Goal: Book appointment/travel/reservation

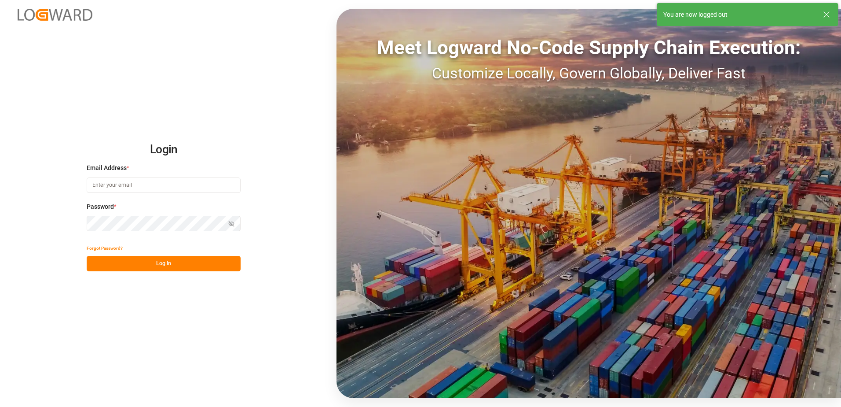
type input "[EMAIL_ADDRESS][DOMAIN_NAME]"
click at [195, 266] on button "Log In" at bounding box center [164, 263] width 154 height 15
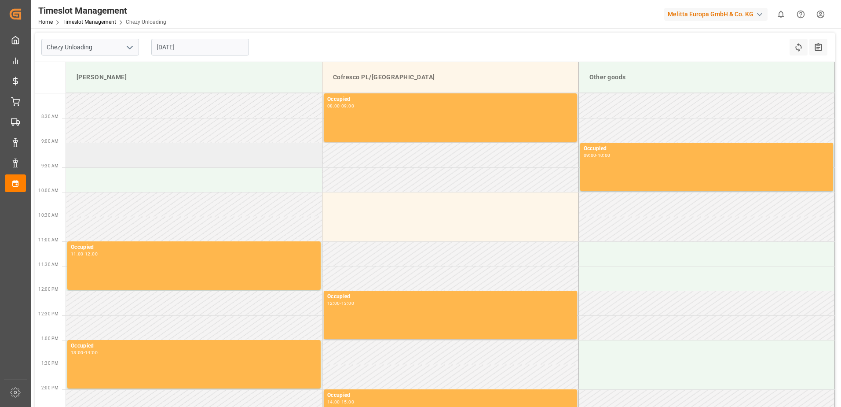
click at [175, 149] on td at bounding box center [194, 155] width 257 height 25
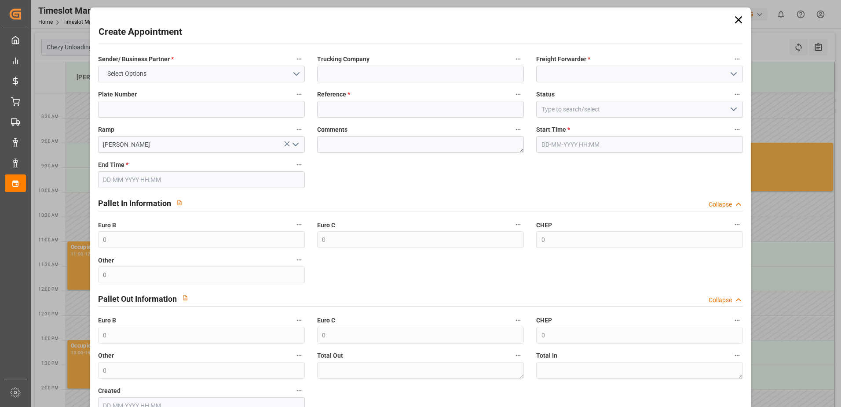
type input "[DATE] 09:00"
type input "[DATE] 10:00"
click at [738, 18] on icon at bounding box center [739, 20] width 12 height 12
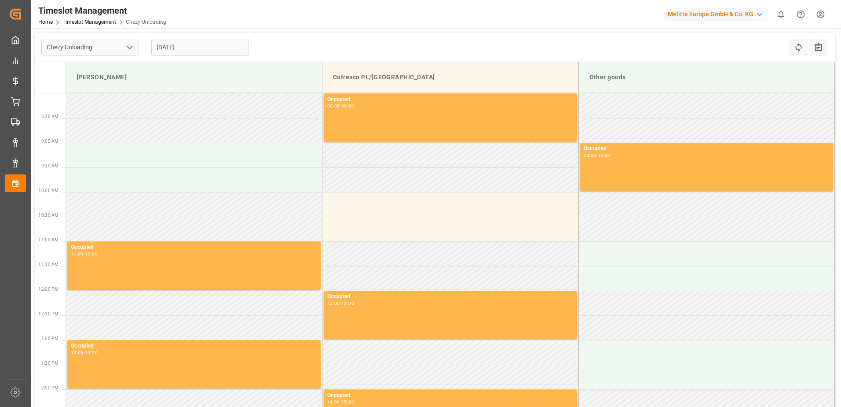
scroll to position [260, 0]
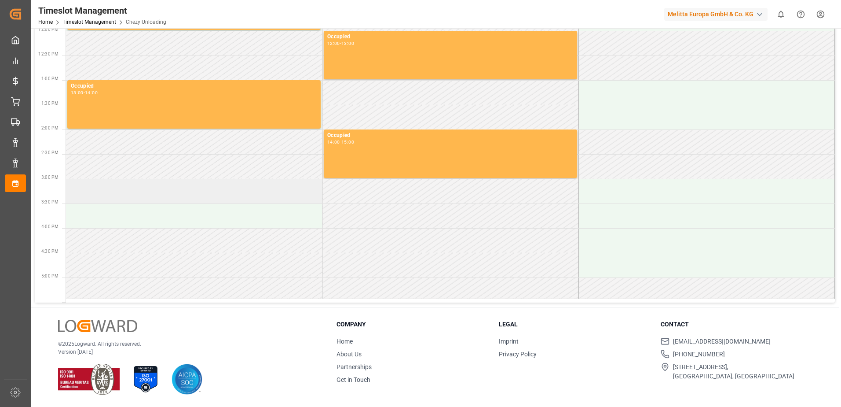
click at [191, 198] on td at bounding box center [194, 191] width 257 height 25
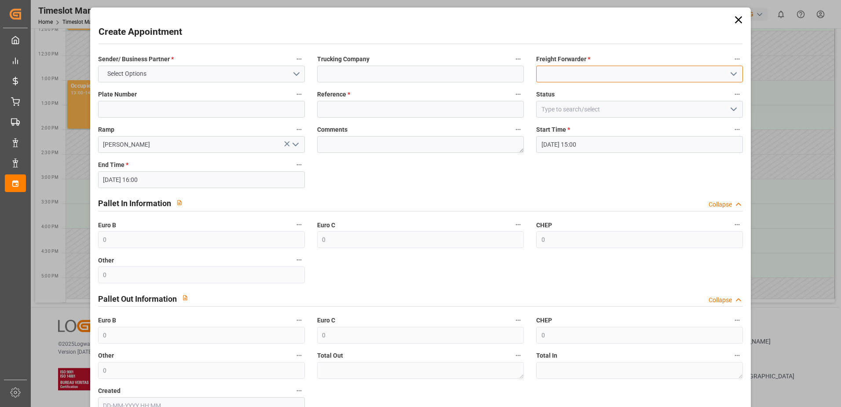
click at [617, 67] on input at bounding box center [639, 74] width 207 height 17
click at [740, 21] on icon at bounding box center [739, 20] width 12 height 12
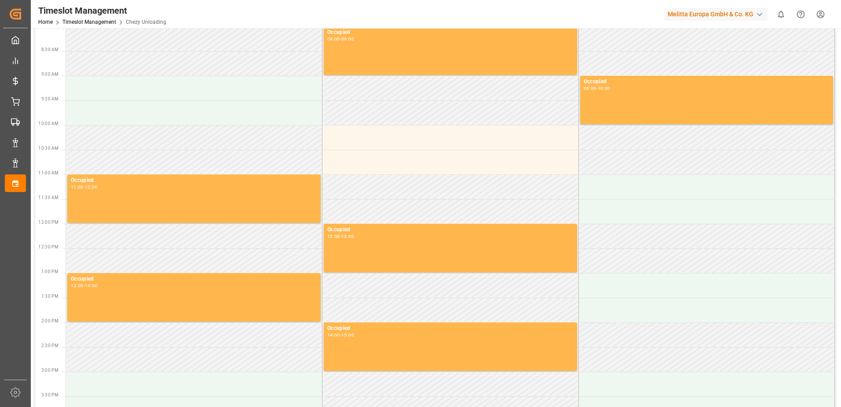
scroll to position [40, 0]
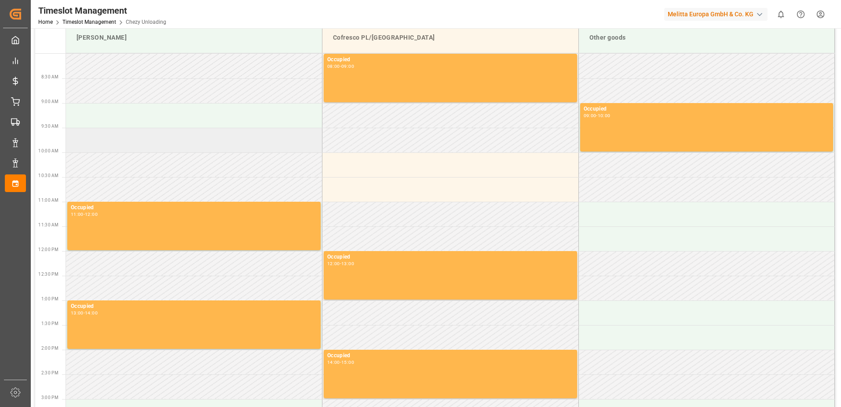
click at [192, 128] on td at bounding box center [194, 140] width 257 height 25
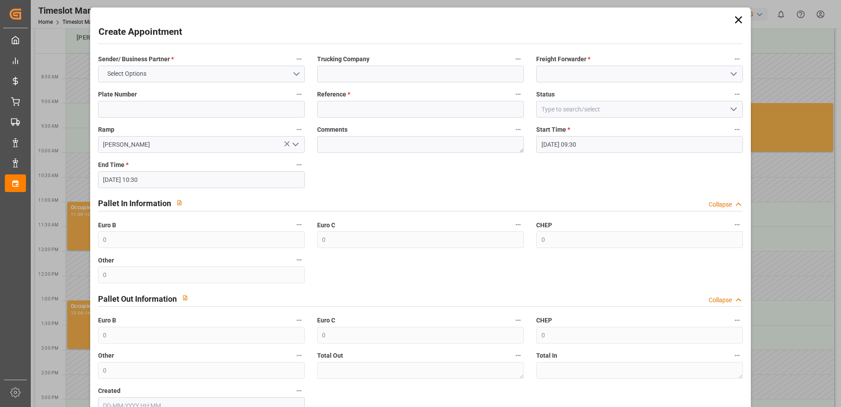
click at [186, 118] on div "Plate Number" at bounding box center [201, 102] width 219 height 35
click at [738, 20] on icon at bounding box center [739, 20] width 12 height 12
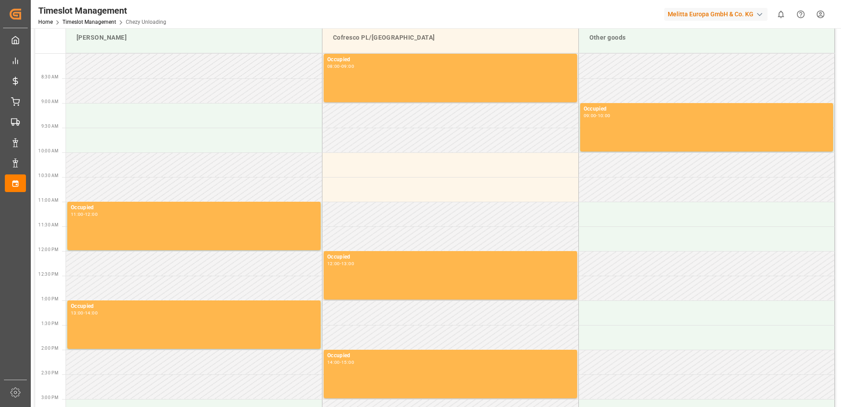
click at [184, 112] on td at bounding box center [194, 115] width 257 height 25
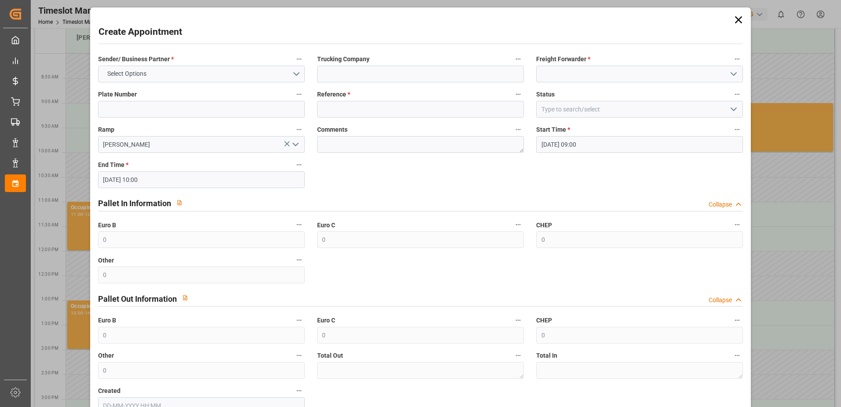
click at [170, 127] on label "Ramp" at bounding box center [201, 130] width 207 height 12
click at [294, 127] on button "Ramp" at bounding box center [299, 129] width 11 height 11
drag, startPoint x: 147, startPoint y: 111, endPoint x: 154, endPoint y: 84, distance: 27.8
click at [147, 110] on div at bounding box center [420, 203] width 841 height 407
click at [152, 78] on button "Select Options" at bounding box center [201, 74] width 207 height 17
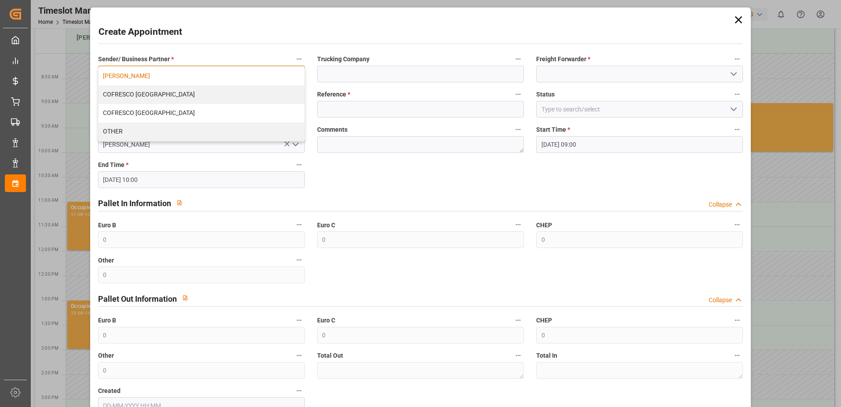
click at [144, 77] on div "[PERSON_NAME]" at bounding box center [202, 76] width 206 height 18
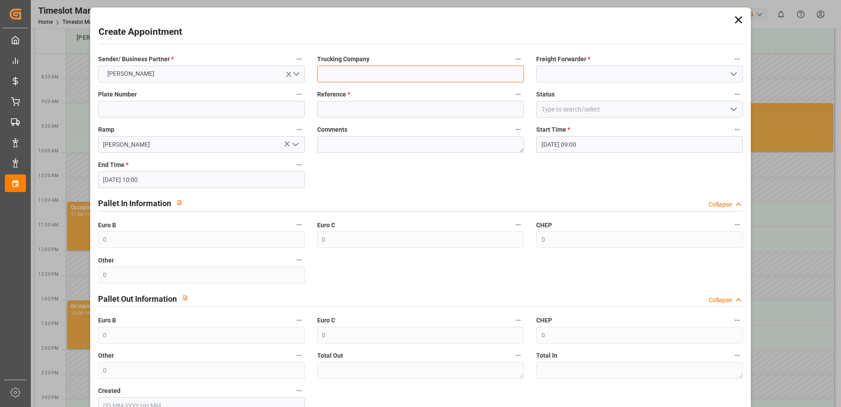
drag, startPoint x: 357, startPoint y: 69, endPoint x: 361, endPoint y: 73, distance: 5.3
click at [357, 69] on input at bounding box center [420, 74] width 207 height 17
type input "skat"
type input "Skat"
click at [356, 128] on label "Comments" at bounding box center [420, 130] width 207 height 12
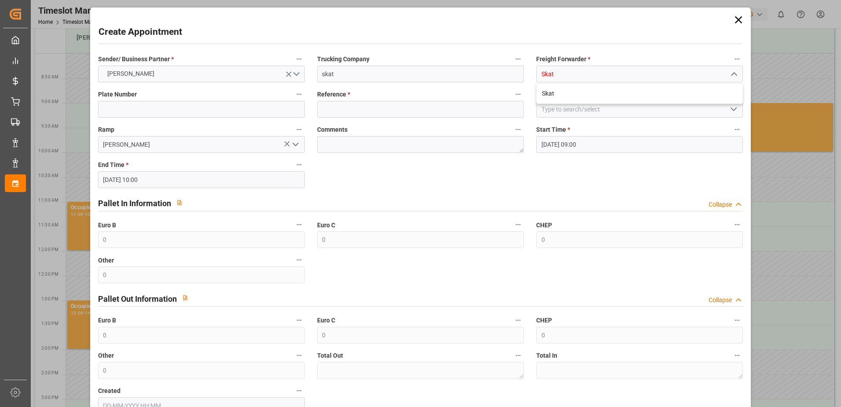
click at [513, 128] on button "Comments" at bounding box center [518, 129] width 11 height 11
click at [367, 110] on div at bounding box center [420, 203] width 841 height 407
click at [364, 110] on input at bounding box center [420, 109] width 207 height 17
paste input "400052085"
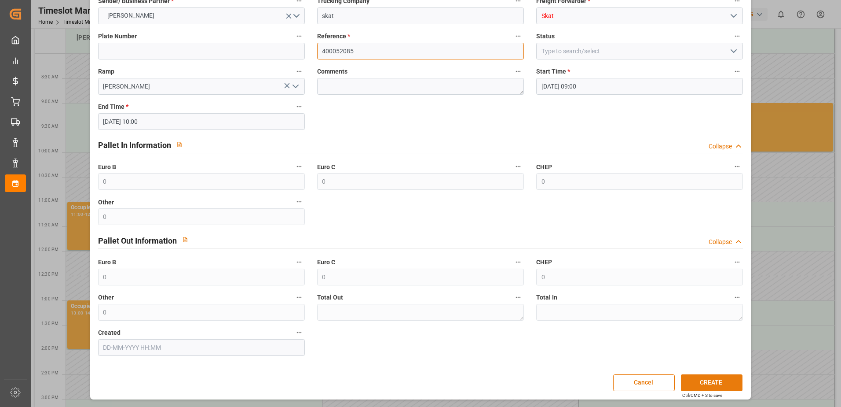
type input "400052085"
click at [706, 382] on button "CREATE" at bounding box center [712, 382] width 62 height 17
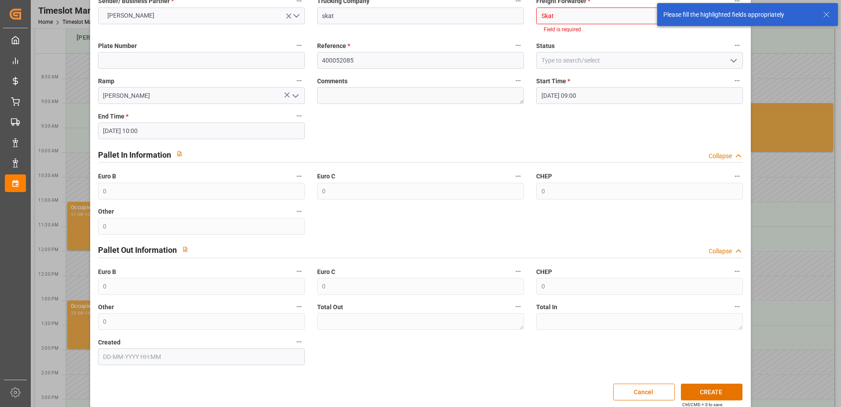
scroll to position [0, 0]
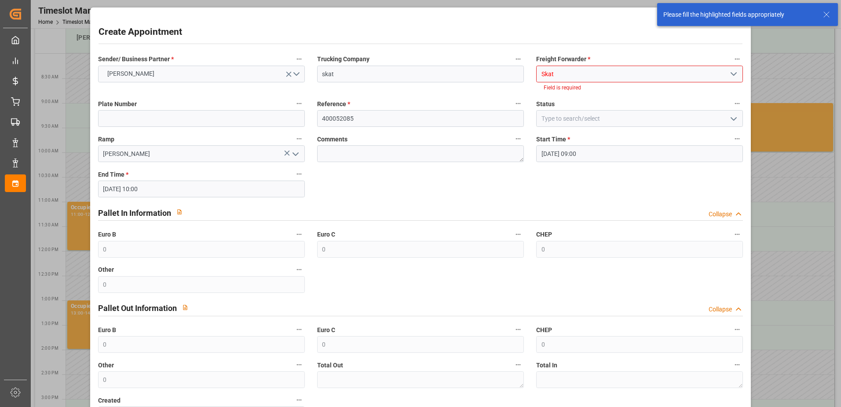
click at [638, 75] on input "Skat" at bounding box center [639, 74] width 207 height 17
click at [735, 79] on icon "open menu" at bounding box center [734, 74] width 11 height 11
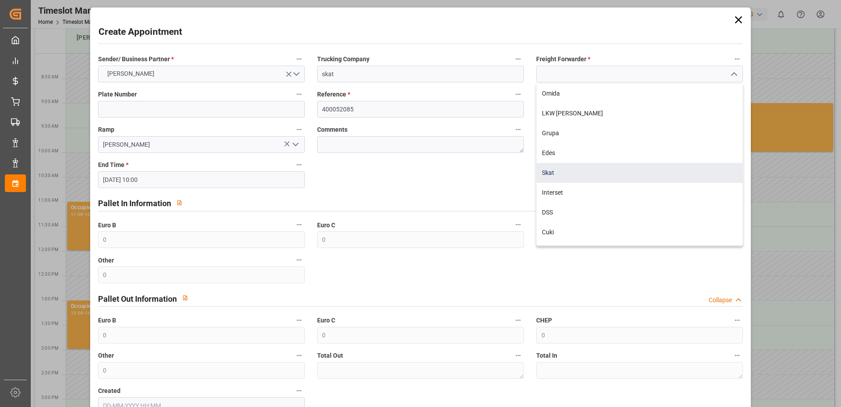
click at [561, 169] on div "Skat" at bounding box center [640, 173] width 206 height 20
type input "Skat"
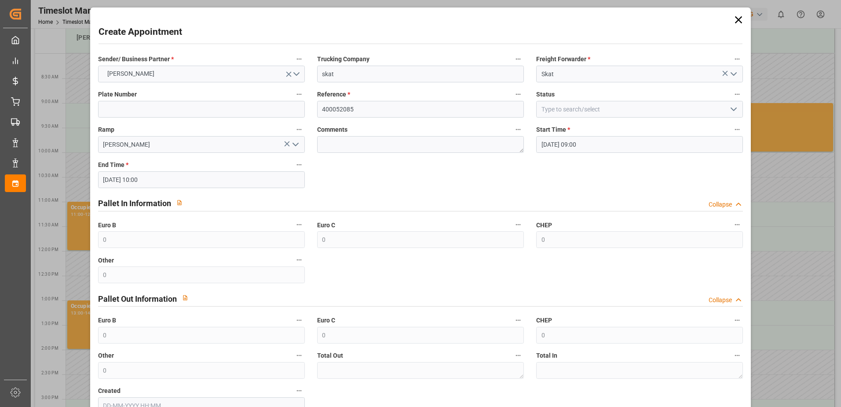
scroll to position [58, 0]
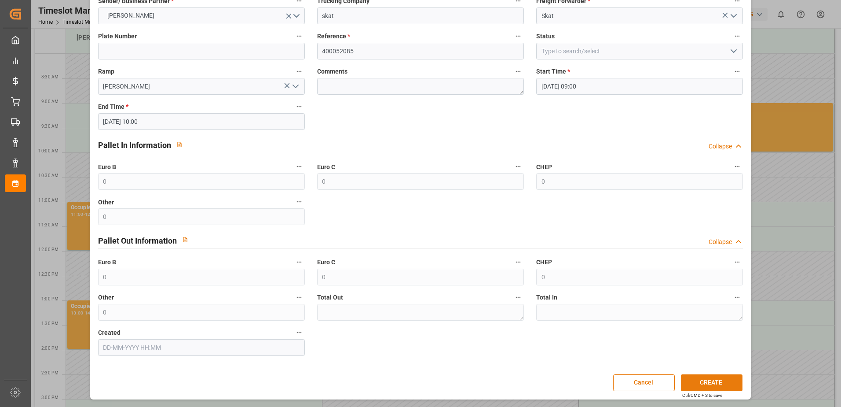
click at [707, 375] on button "CREATE" at bounding box center [712, 382] width 62 height 17
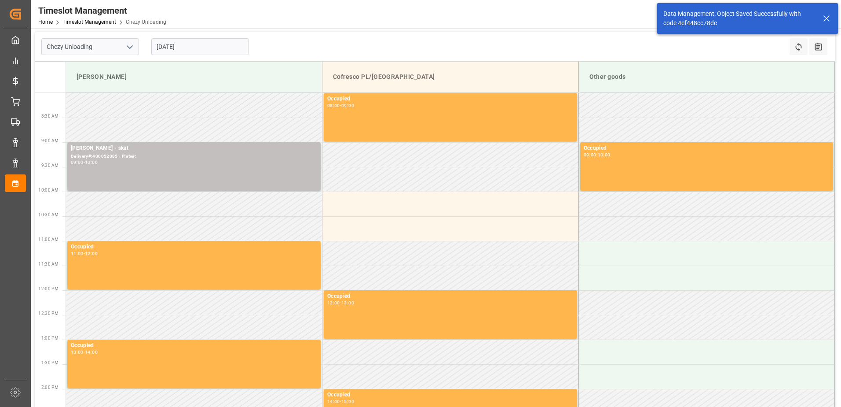
scroll to position [0, 0]
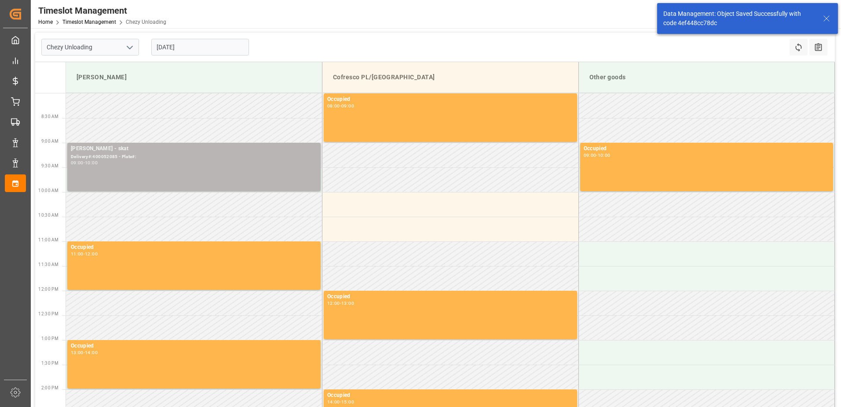
click at [151, 164] on div "09:00 - 10:00" at bounding box center [194, 163] width 246 height 5
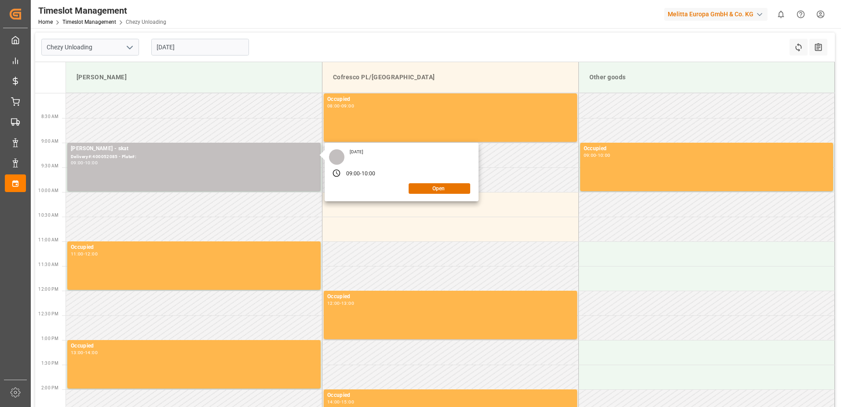
click at [217, 46] on input "[DATE]" at bounding box center [200, 47] width 98 height 17
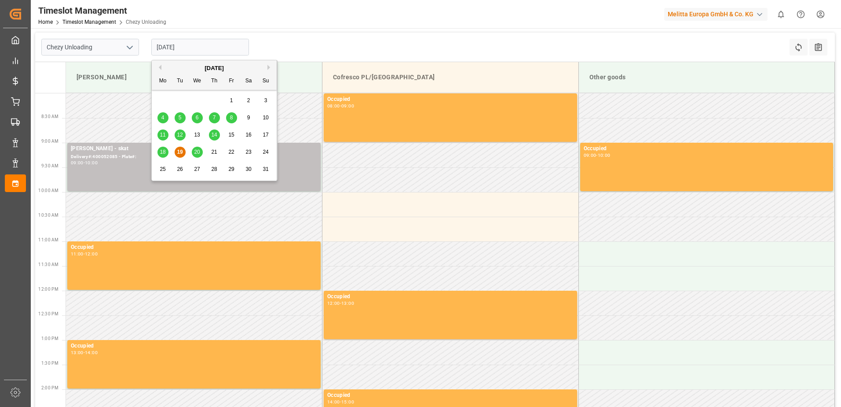
click at [213, 154] on span "21" at bounding box center [214, 152] width 6 height 6
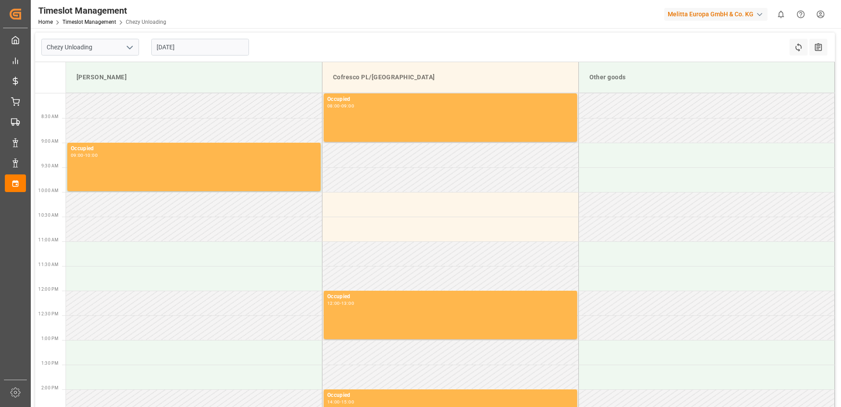
click at [190, 48] on input "[DATE]" at bounding box center [200, 47] width 98 height 17
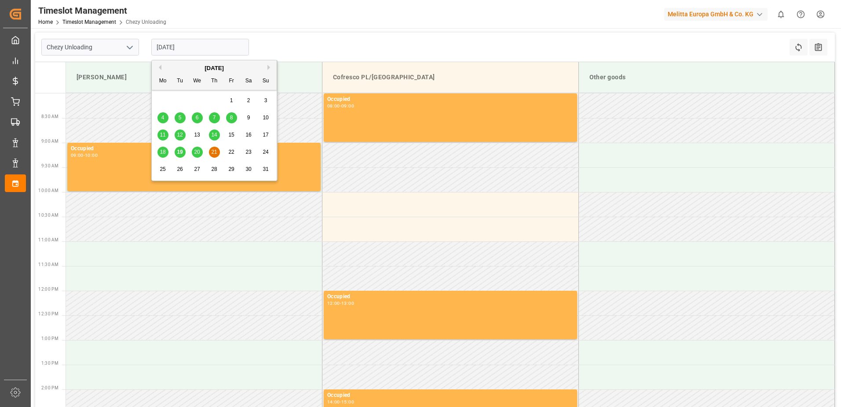
click at [199, 156] on div "20" at bounding box center [197, 152] width 11 height 11
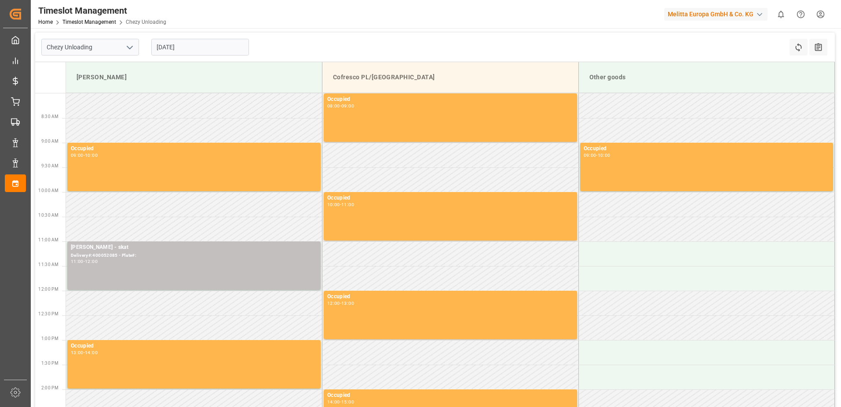
click at [205, 43] on input "[DATE]" at bounding box center [200, 47] width 98 height 17
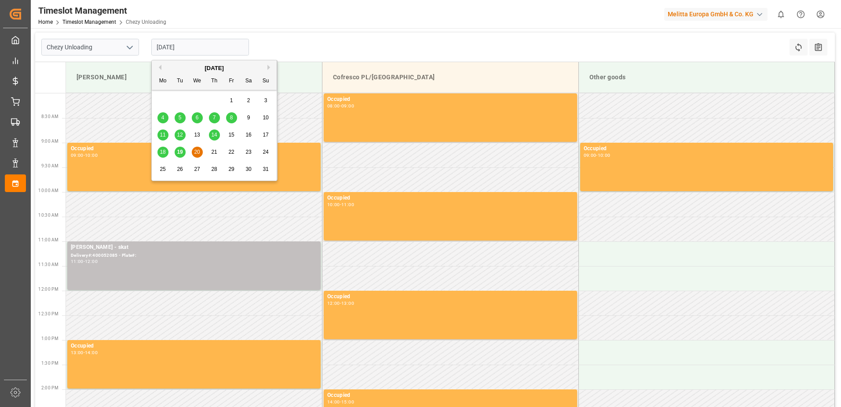
click at [181, 153] on span "19" at bounding box center [180, 152] width 6 height 6
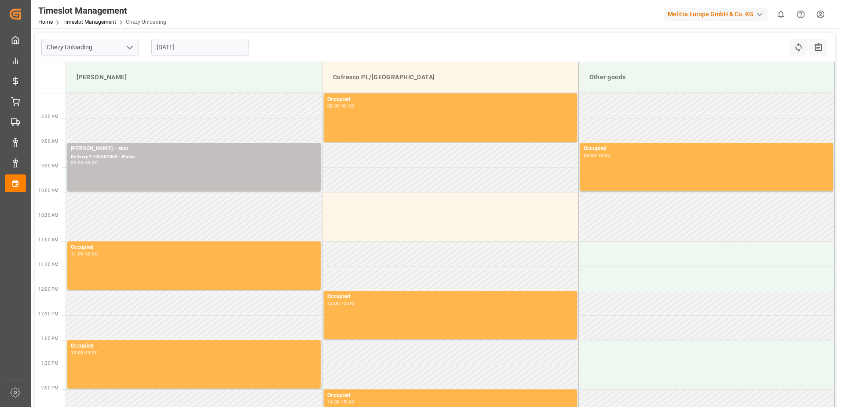
click at [205, 139] on td at bounding box center [194, 130] width 257 height 25
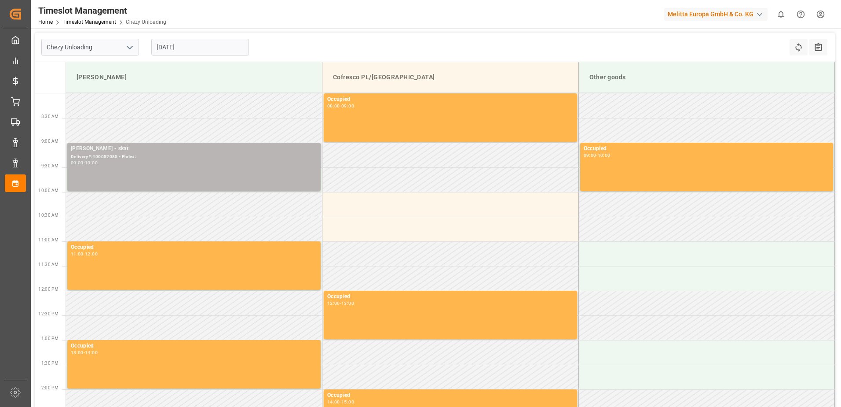
click at [213, 179] on div "[PERSON_NAME] - skat Delivery#:400052085 - Plate#: 09:00 - 10:00" at bounding box center [194, 166] width 246 height 45
drag, startPoint x: 213, startPoint y: 179, endPoint x: 191, endPoint y: 186, distance: 23.5
click at [191, 186] on div "[PERSON_NAME] - skat Delivery#:400052085 - Plate#: 09:00 - 10:00" at bounding box center [194, 166] width 246 height 45
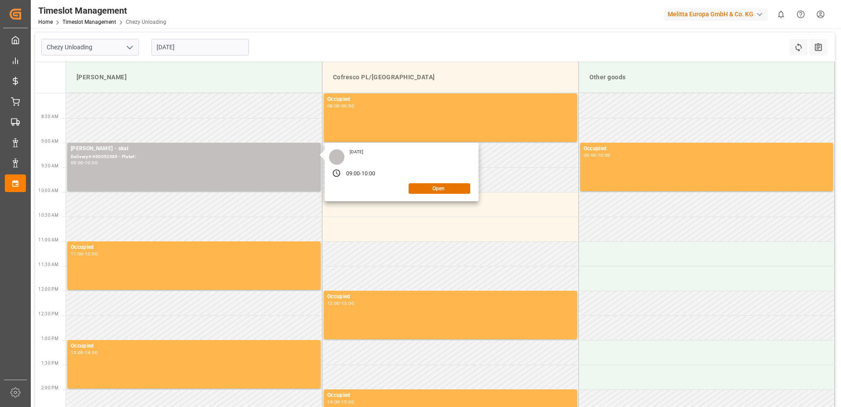
click at [194, 42] on input "[DATE]" at bounding box center [200, 47] width 98 height 17
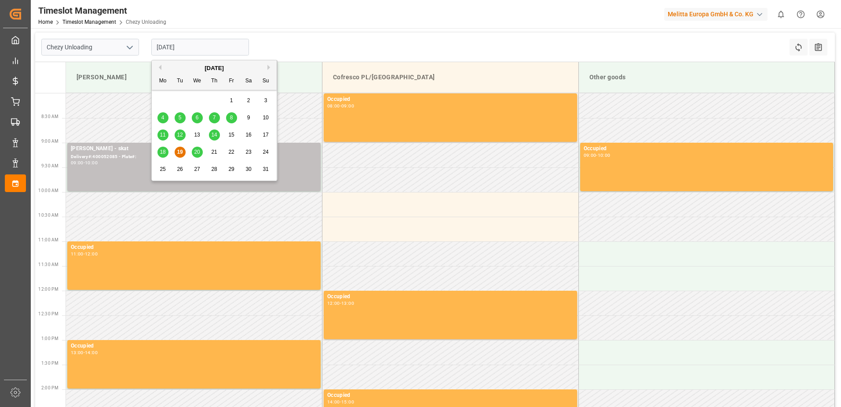
click at [212, 157] on div "21" at bounding box center [214, 152] width 11 height 11
type input "[DATE]"
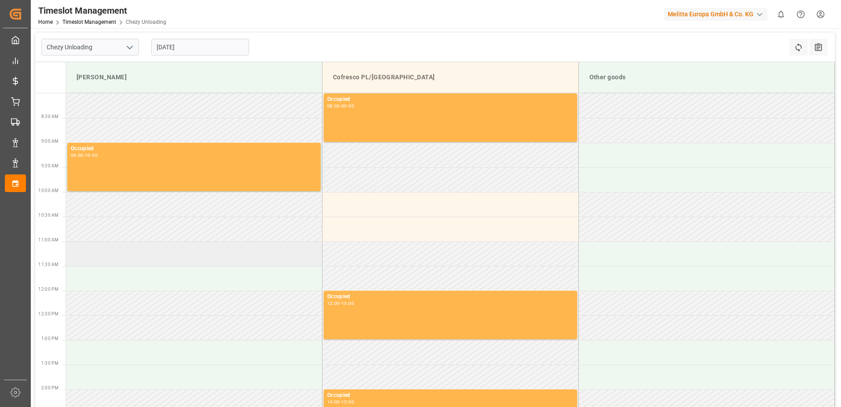
click at [196, 258] on td at bounding box center [194, 253] width 257 height 25
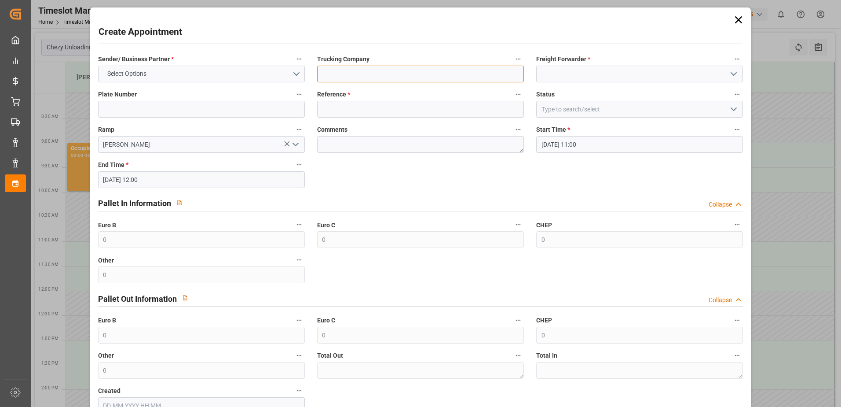
drag, startPoint x: 352, startPoint y: 69, endPoint x: 361, endPoint y: 74, distance: 10.5
click at [352, 69] on input at bounding box center [420, 74] width 207 height 17
type input "skat"
click at [224, 119] on div "Plate Number" at bounding box center [201, 102] width 219 height 35
click at [228, 110] on input at bounding box center [201, 109] width 207 height 17
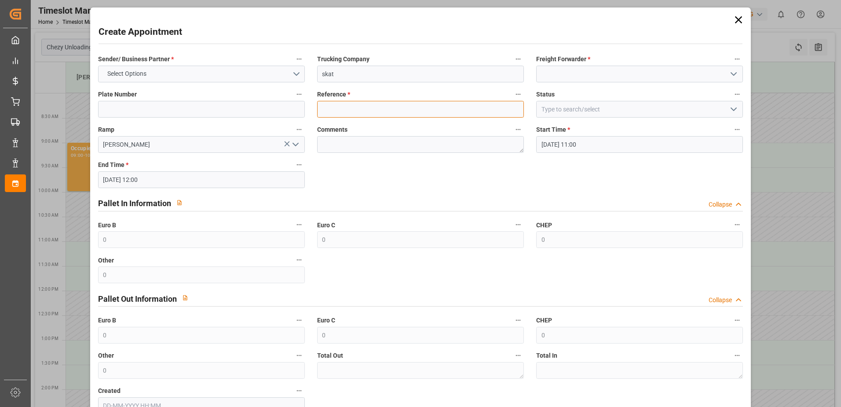
drag, startPoint x: 322, startPoint y: 115, endPoint x: 327, endPoint y: 115, distance: 4.8
click at [322, 115] on input at bounding box center [420, 109] width 207 height 17
paste input "400052085"
type input "400052085"
click at [595, 63] on label "Freight Forwarder *" at bounding box center [639, 59] width 207 height 12
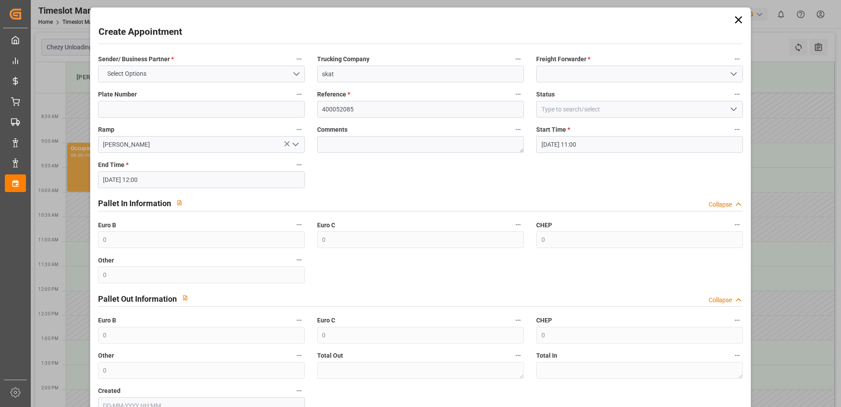
click at [732, 63] on button "Freight Forwarder *" at bounding box center [737, 58] width 11 height 11
click at [708, 72] on div at bounding box center [420, 203] width 841 height 407
drag, startPoint x: 719, startPoint y: 75, endPoint x: 726, endPoint y: 76, distance: 7.5
click at [721, 76] on input at bounding box center [639, 74] width 207 height 17
click at [729, 74] on icon "open menu" at bounding box center [734, 74] width 11 height 11
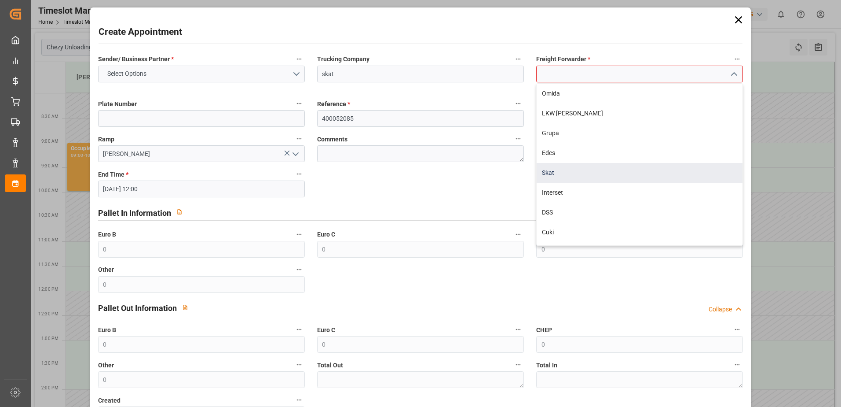
click at [559, 169] on div "Skat" at bounding box center [640, 173] width 206 height 20
type input "Skat"
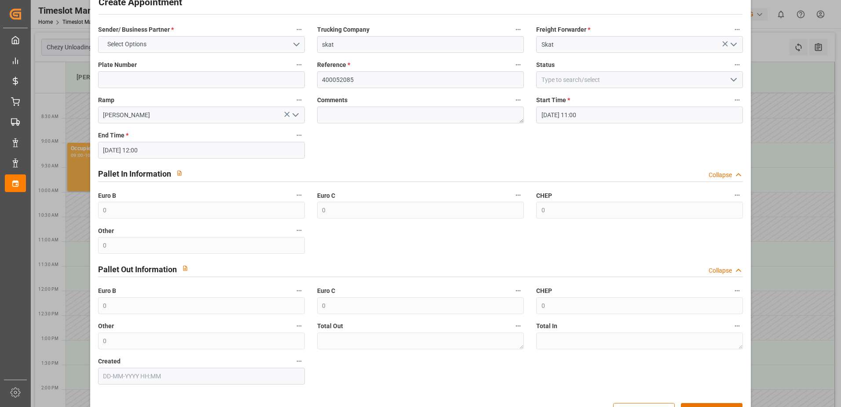
scroll to position [58, 0]
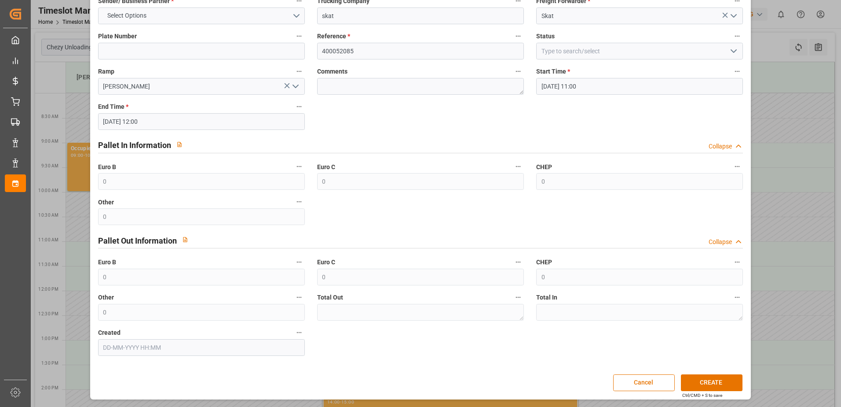
click at [725, 373] on div "Create Appointment Sender/ Business Partner * Select Options Trucking Company s…" at bounding box center [420, 174] width 657 height 445
click at [724, 379] on button "CREATE" at bounding box center [712, 382] width 62 height 17
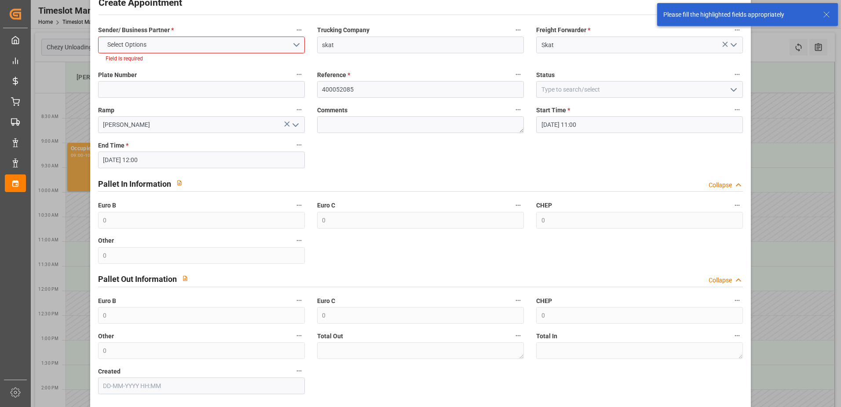
scroll to position [0, 0]
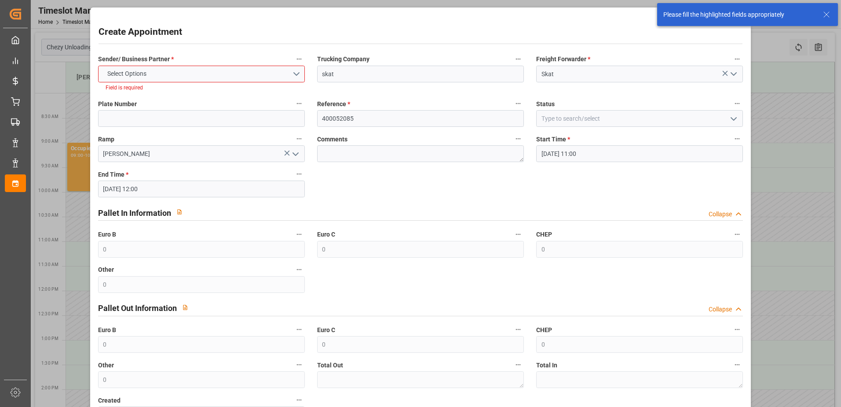
click at [736, 15] on div "Please fill the highlighted fields appropriately" at bounding box center [739, 14] width 151 height 9
click at [827, 14] on line at bounding box center [826, 14] width 5 height 5
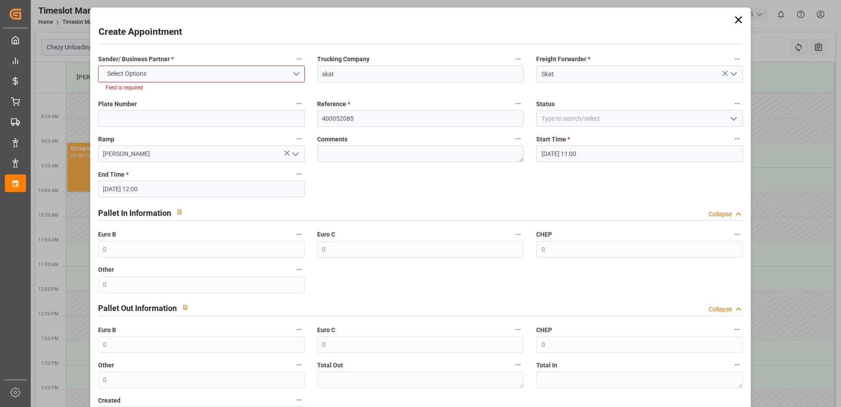
click at [740, 18] on icon at bounding box center [739, 20] width 12 height 12
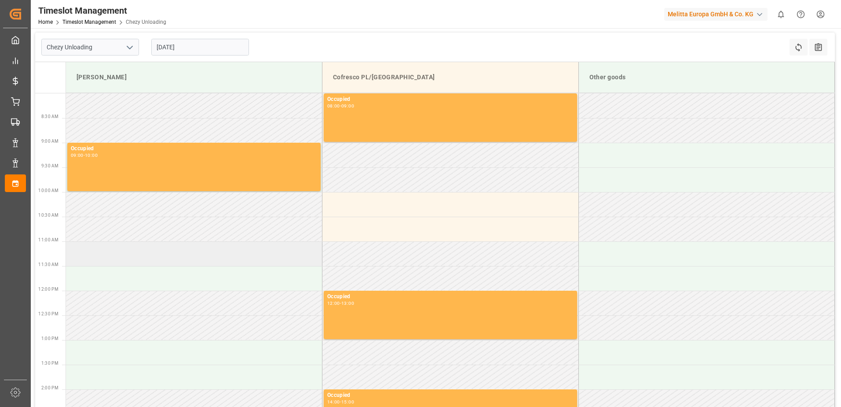
click at [220, 264] on td at bounding box center [194, 253] width 257 height 25
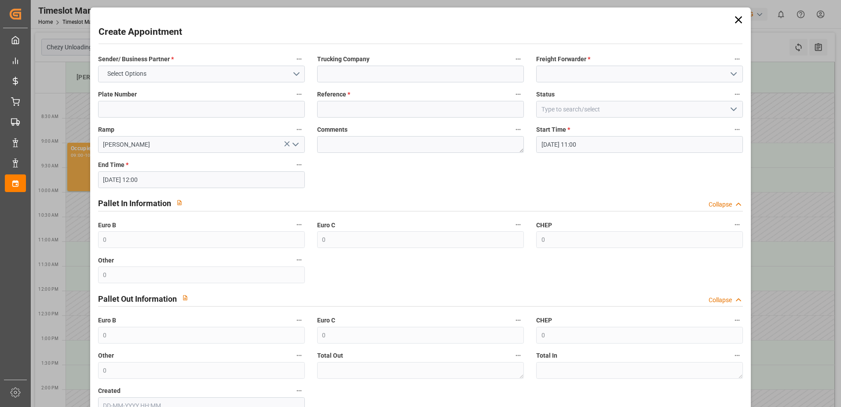
click at [740, 21] on icon at bounding box center [739, 20] width 12 height 12
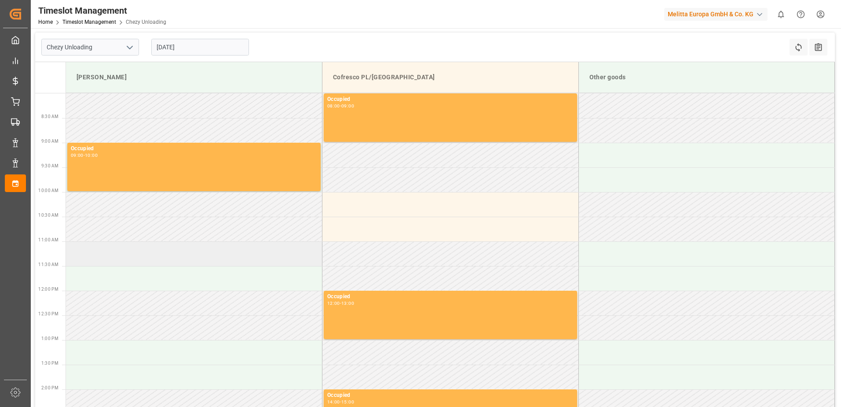
click at [183, 261] on td at bounding box center [194, 253] width 257 height 25
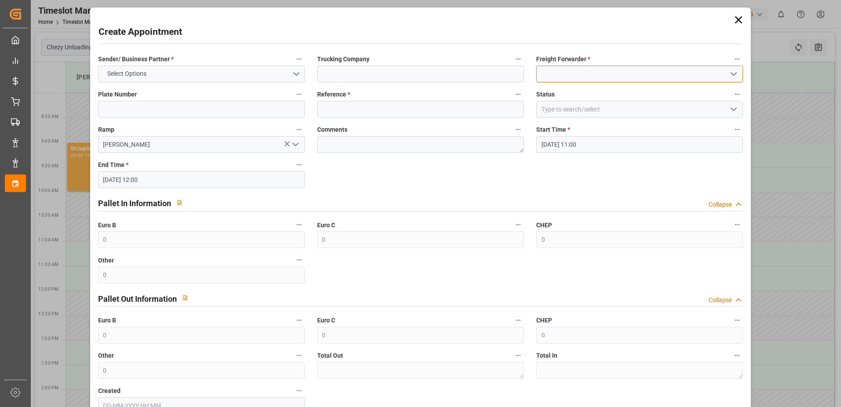
click at [597, 69] on input at bounding box center [639, 74] width 207 height 17
click at [732, 74] on polyline "open menu" at bounding box center [733, 74] width 5 height 3
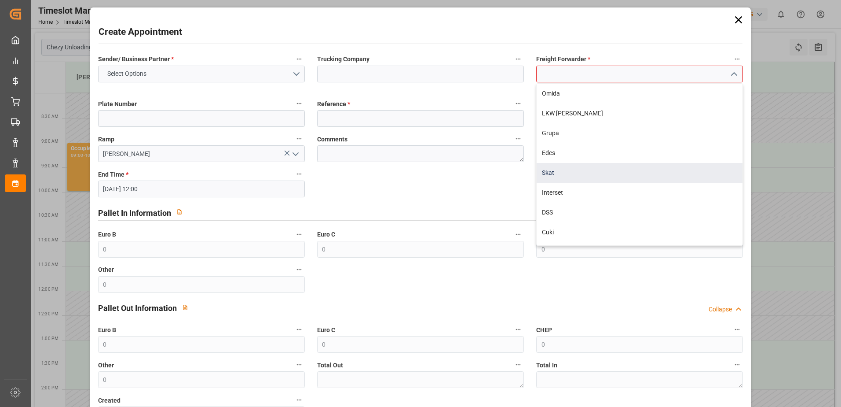
click at [560, 178] on div "Skat" at bounding box center [640, 173] width 206 height 20
type input "Skat"
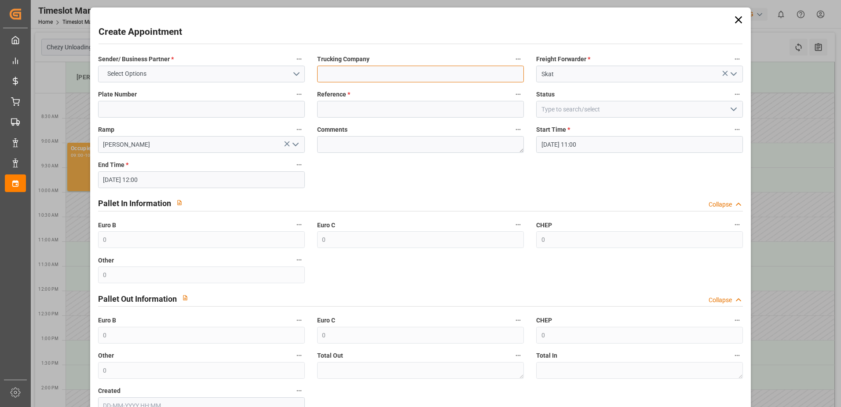
click at [373, 71] on input at bounding box center [420, 74] width 207 height 17
type input "skat"
click at [495, 117] on input at bounding box center [420, 109] width 207 height 17
paste input "400052085"
type input "400052085"
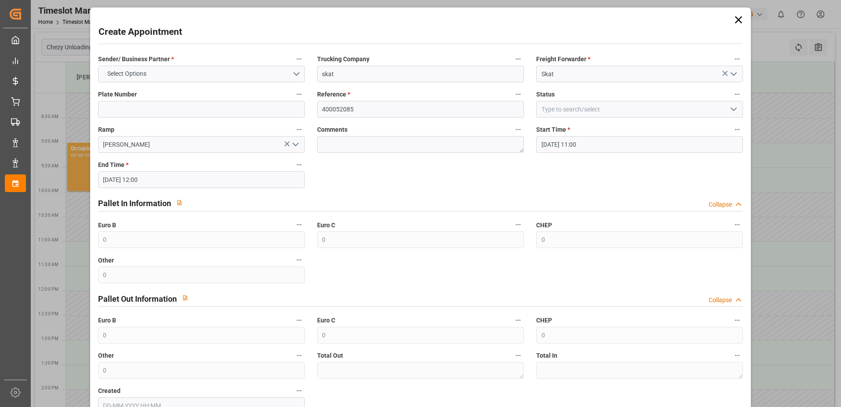
click at [584, 213] on div "Pallet In Information Collapse" at bounding box center [421, 203] width 658 height 25
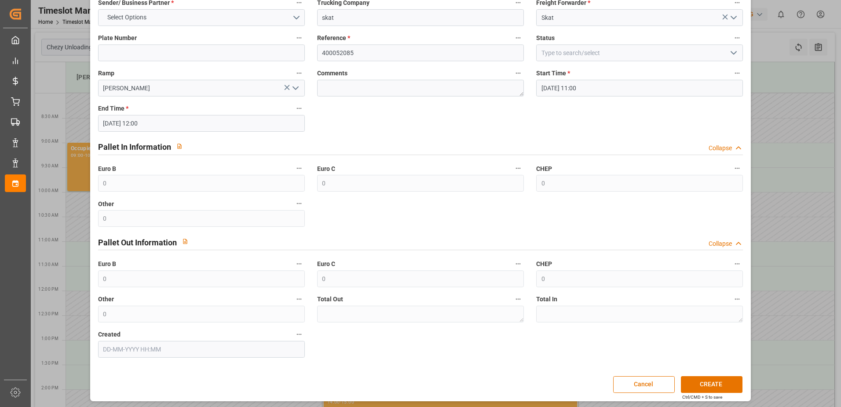
scroll to position [58, 0]
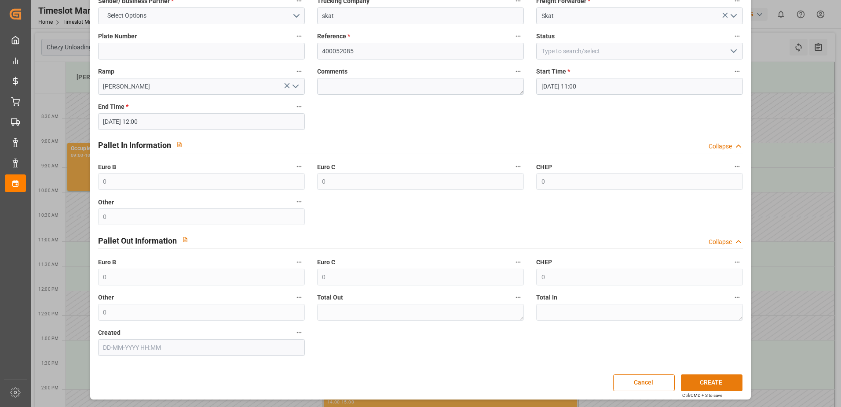
click at [711, 382] on button "CREATE" at bounding box center [712, 382] width 62 height 17
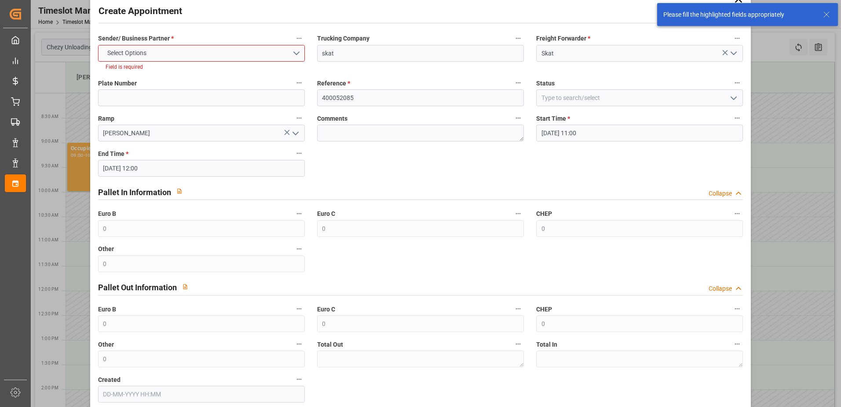
scroll to position [0, 0]
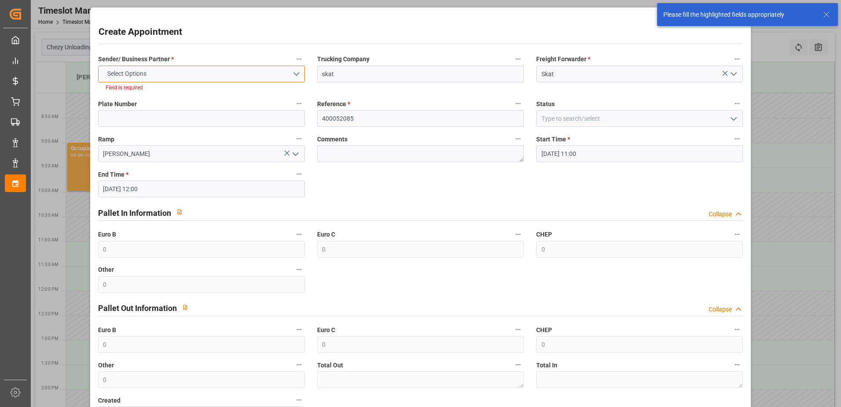
click at [180, 73] on button "Select Options" at bounding box center [201, 74] width 207 height 17
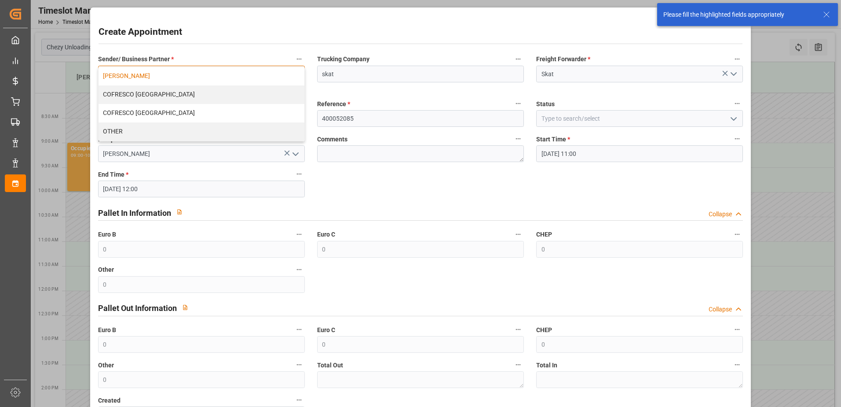
click at [183, 79] on div "[PERSON_NAME]" at bounding box center [202, 76] width 206 height 18
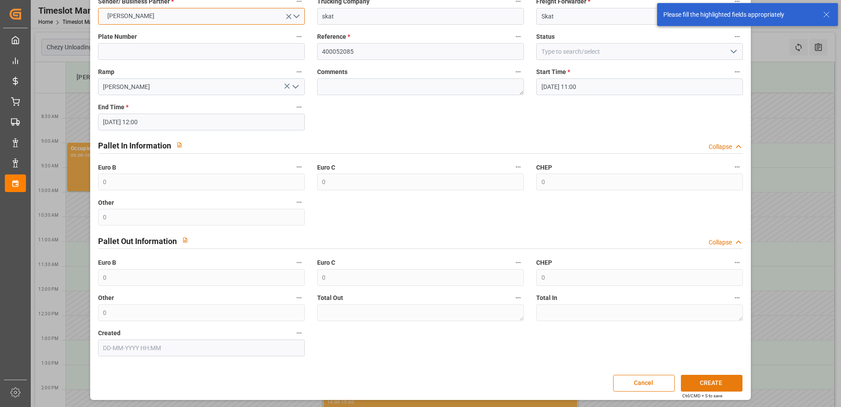
scroll to position [58, 0]
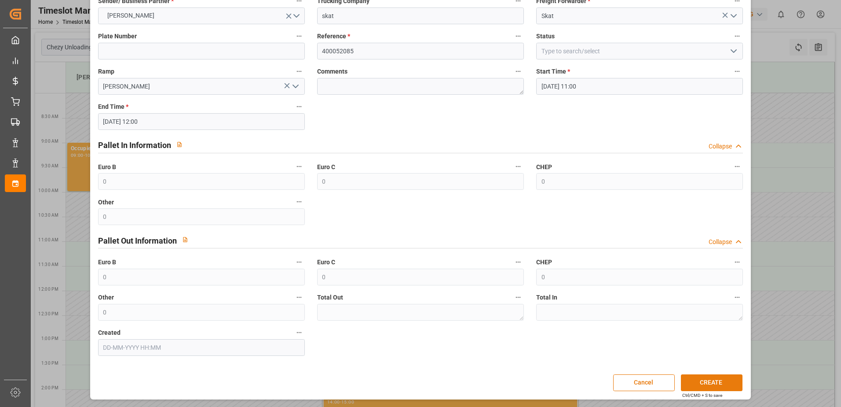
click at [705, 384] on button "CREATE" at bounding box center [712, 382] width 62 height 17
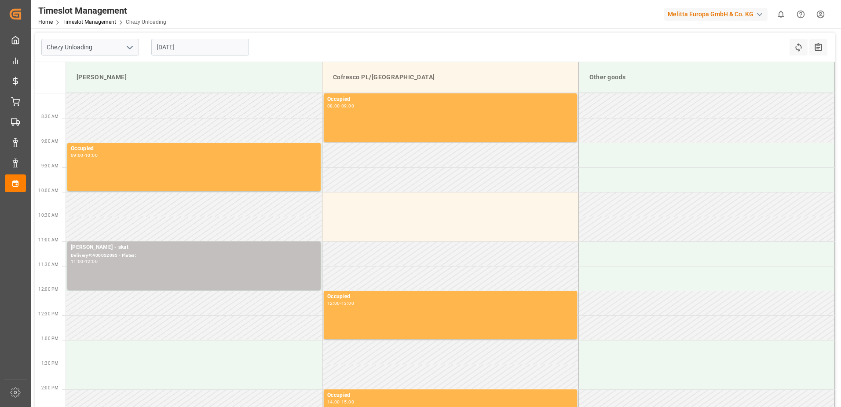
click at [114, 14] on div "Timeslot Management" at bounding box center [102, 10] width 128 height 13
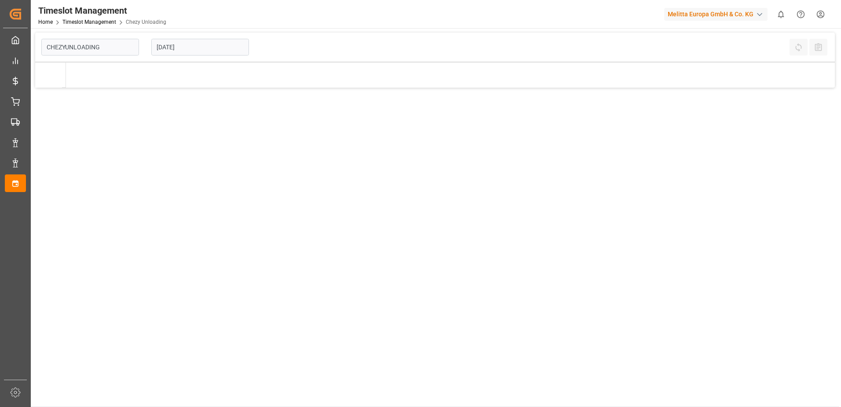
type input "Chezy Unloading"
